Goal: Find specific page/section: Find specific page/section

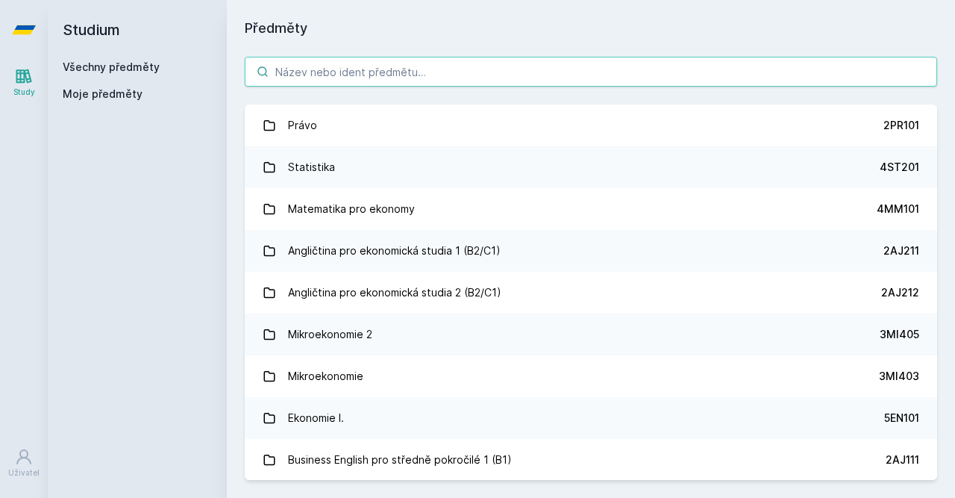
click at [377, 73] on input "search" at bounding box center [591, 72] width 692 height 30
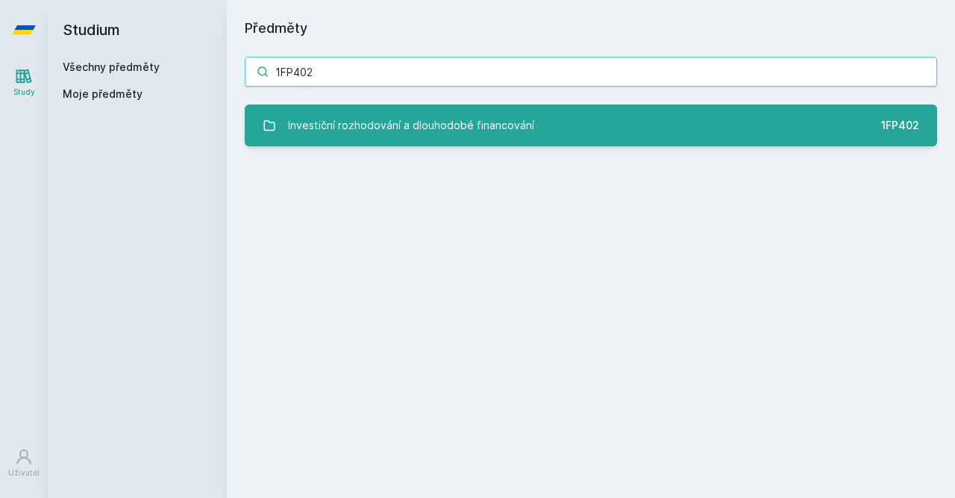
type input "1FP402"
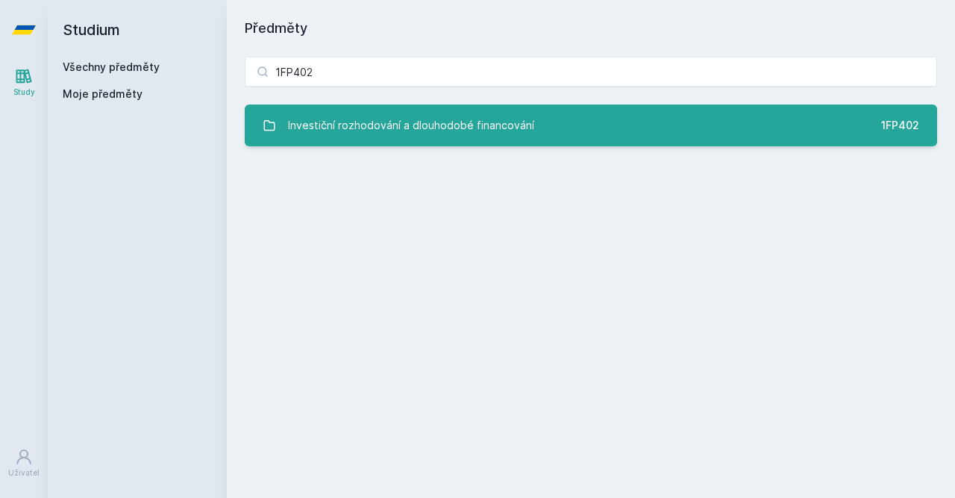
click at [523, 113] on div "Investiční rozhodování a dlouhodobé financování" at bounding box center [411, 125] width 246 height 30
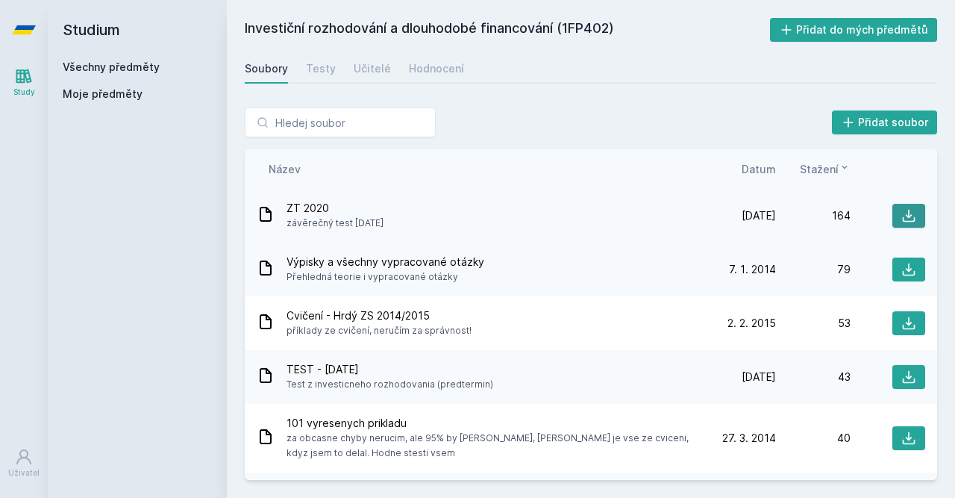
click at [911, 220] on icon at bounding box center [908, 215] width 15 height 15
click at [911, 275] on icon at bounding box center [908, 269] width 15 height 15
click at [436, 65] on div "Hodnocení" at bounding box center [436, 68] width 55 height 15
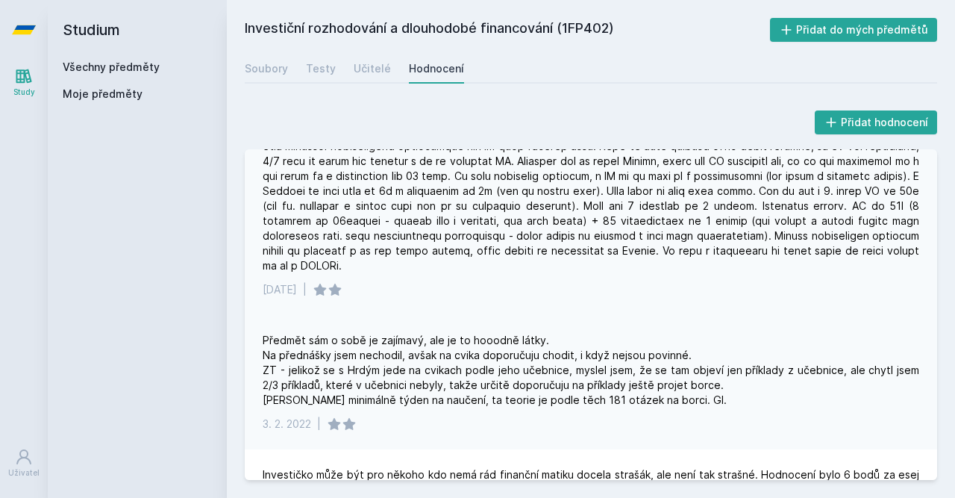
scroll to position [89, 0]
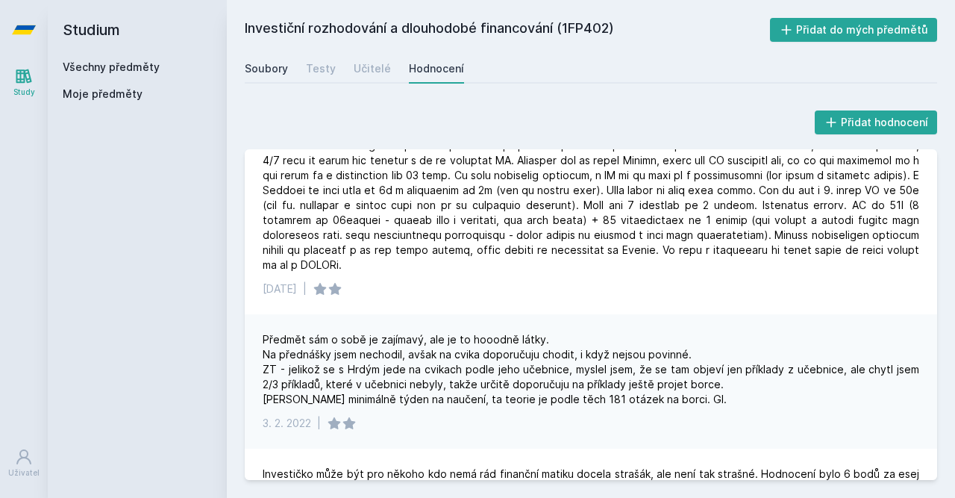
click at [270, 67] on div "Soubory" at bounding box center [266, 68] width 43 height 15
